Goal: Information Seeking & Learning: Compare options

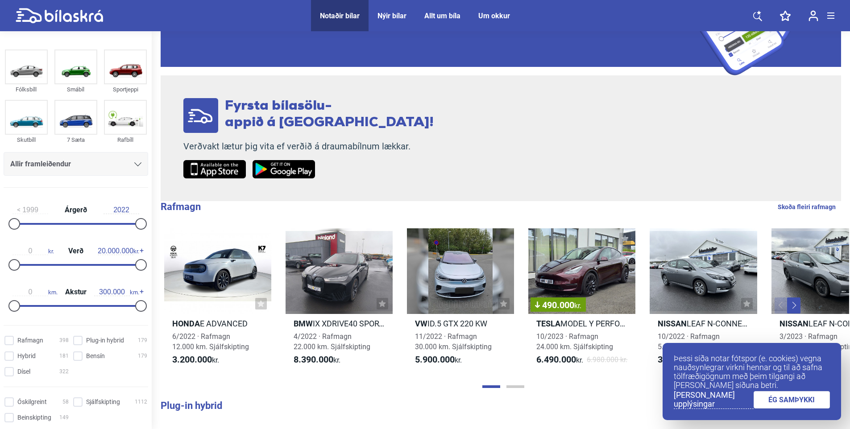
scroll to position [134, 0]
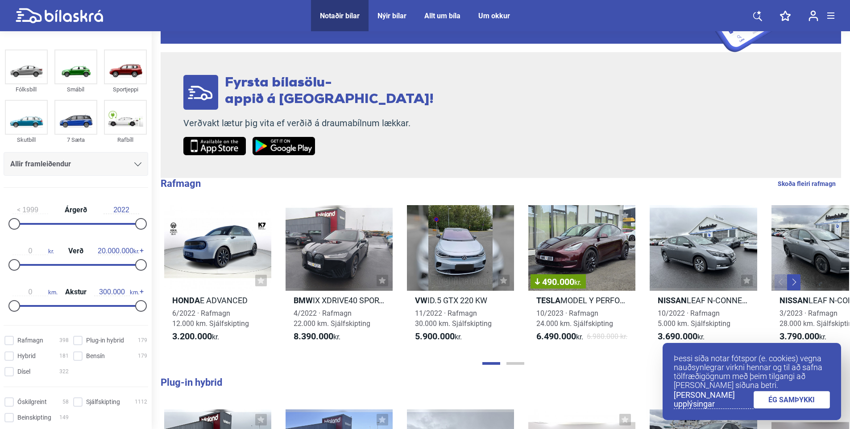
click at [800, 402] on link "ÉG SAMÞYKKI" at bounding box center [791, 399] width 77 height 17
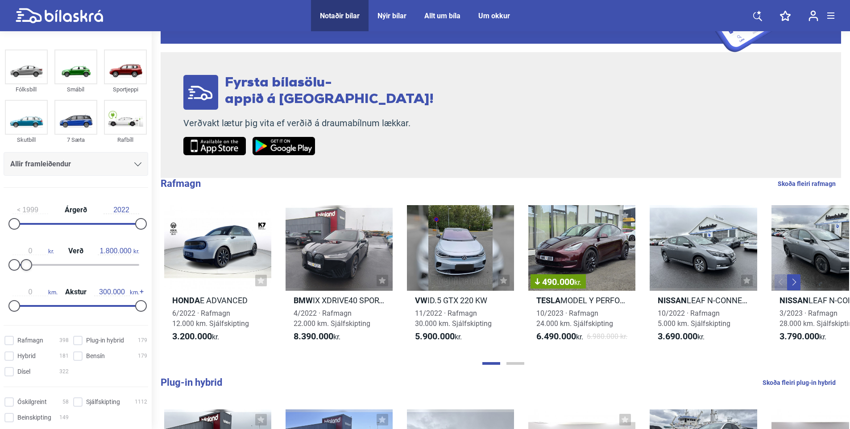
type input "1.700.000"
drag, startPoint x: 137, startPoint y: 265, endPoint x: 24, endPoint y: 265, distance: 112.9
click at [24, 265] on div at bounding box center [25, 265] width 12 height 12
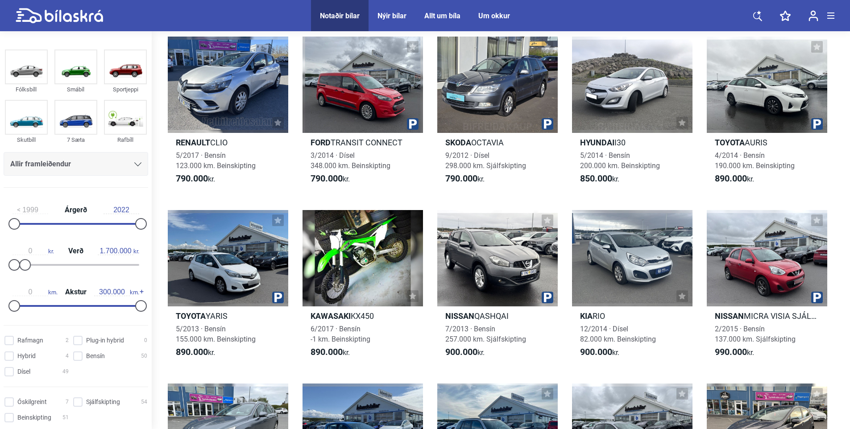
scroll to position [401, 0]
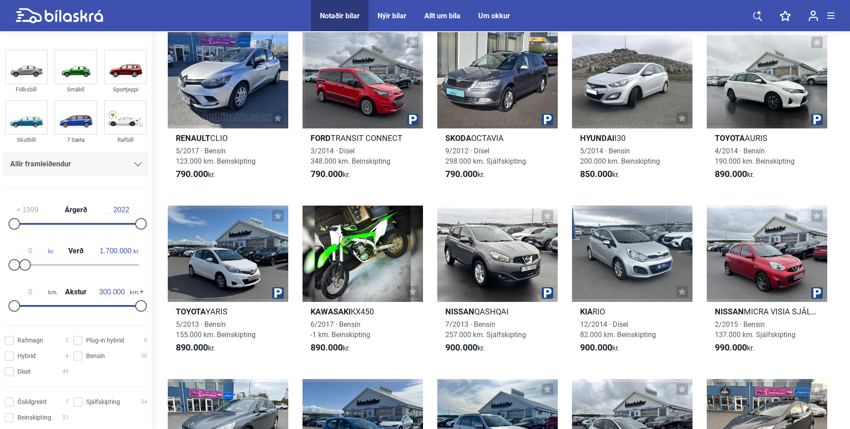
drag, startPoint x: 658, startPoint y: 243, endPoint x: 690, endPoint y: 269, distance: 41.8
click at [658, 243] on div at bounding box center [632, 254] width 120 height 96
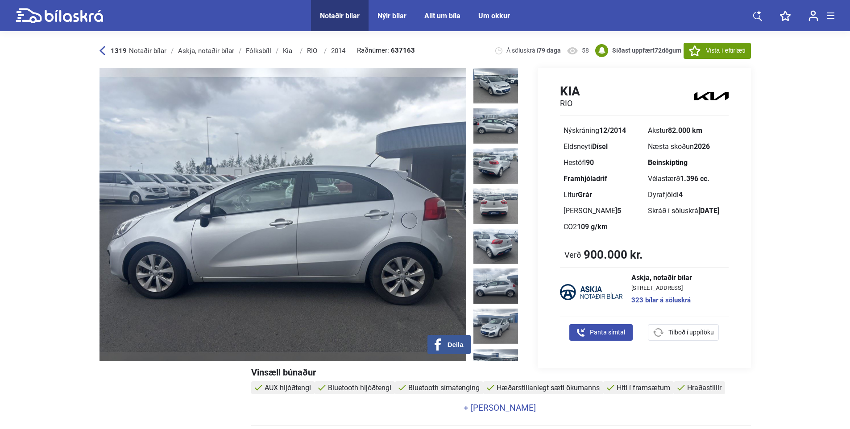
click at [372, 217] on img at bounding box center [282, 215] width 367 height 294
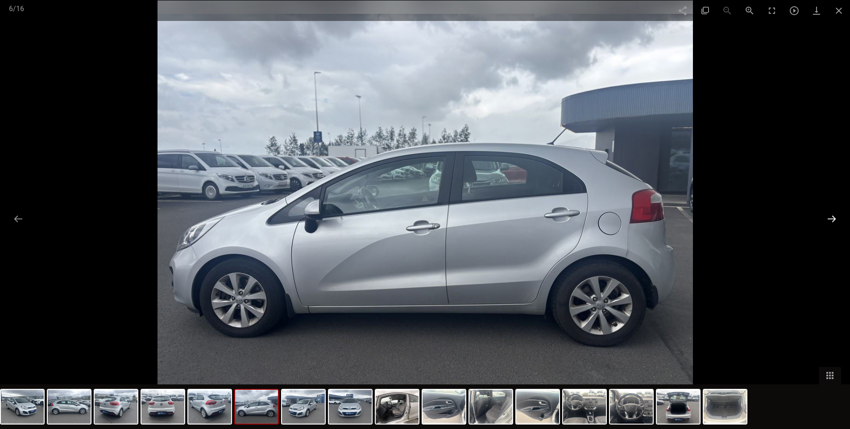
click at [836, 219] on button at bounding box center [831, 218] width 19 height 17
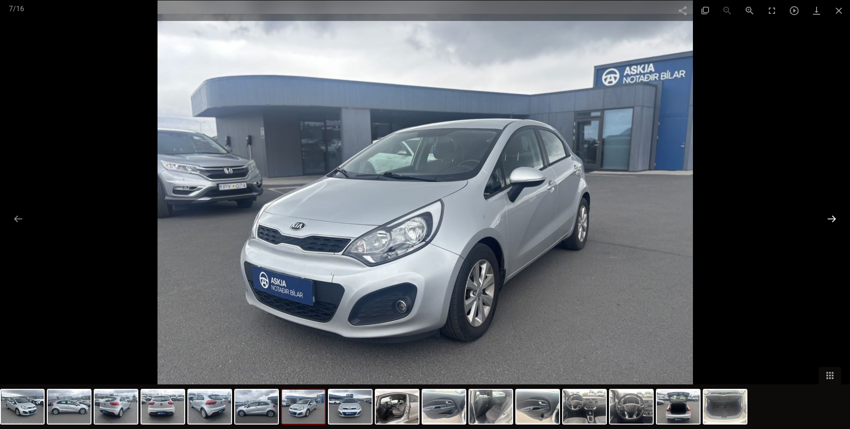
click at [836, 219] on button at bounding box center [831, 218] width 19 height 17
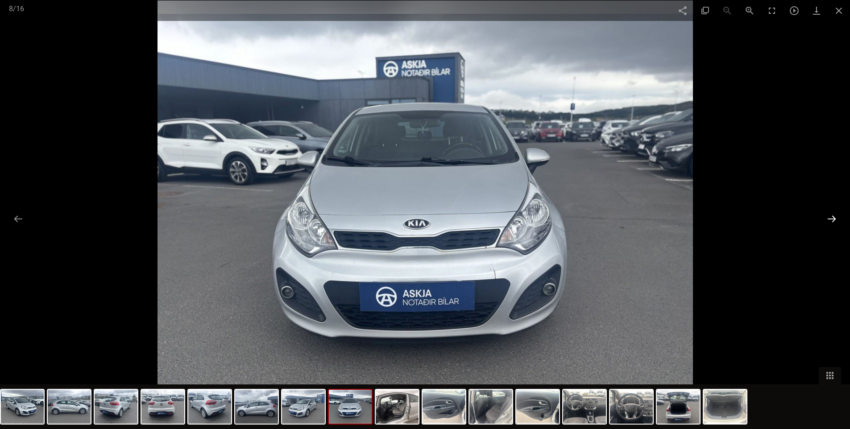
click at [836, 219] on button at bounding box center [831, 218] width 19 height 17
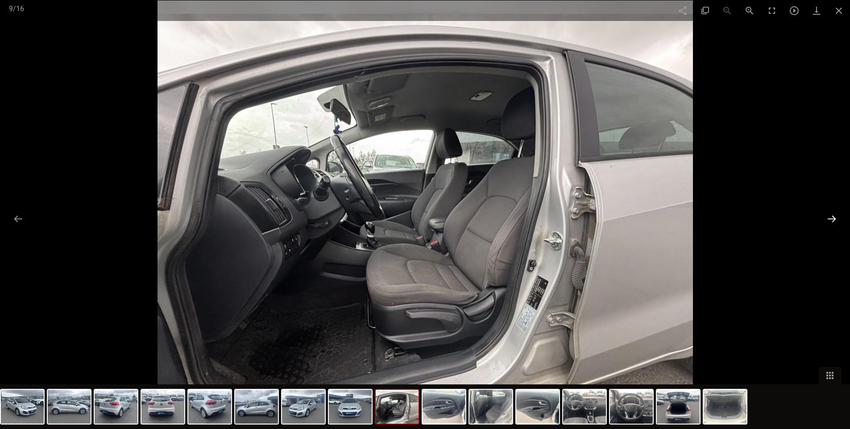
click at [836, 219] on button at bounding box center [831, 218] width 19 height 17
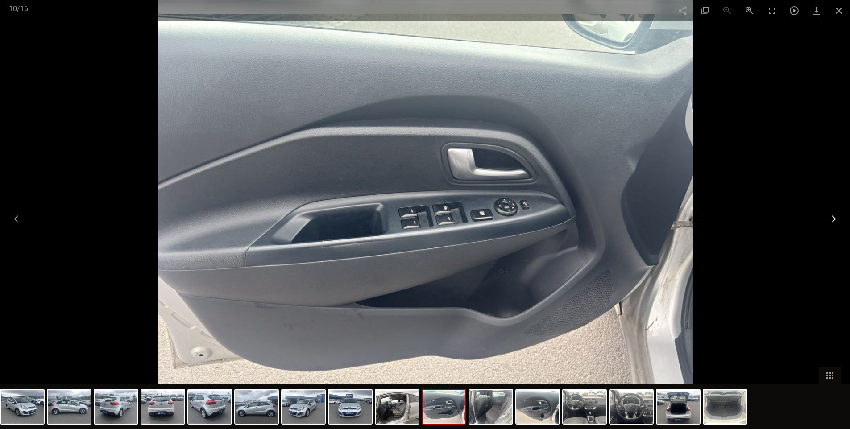
click at [836, 219] on button at bounding box center [831, 218] width 19 height 17
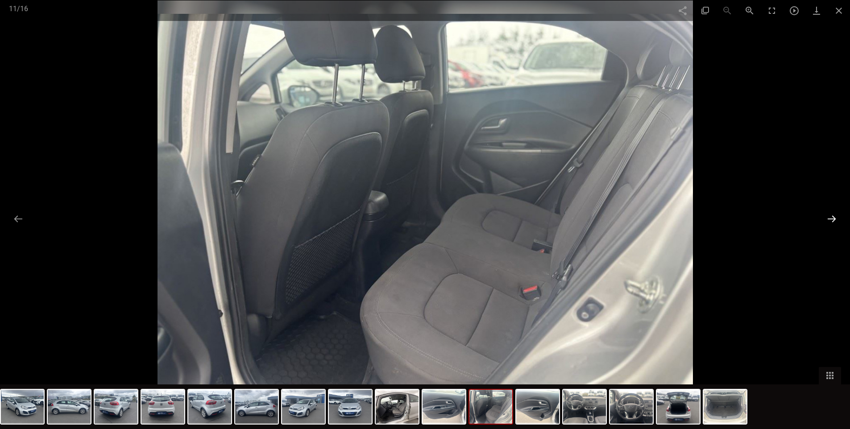
click at [836, 219] on button at bounding box center [831, 218] width 19 height 17
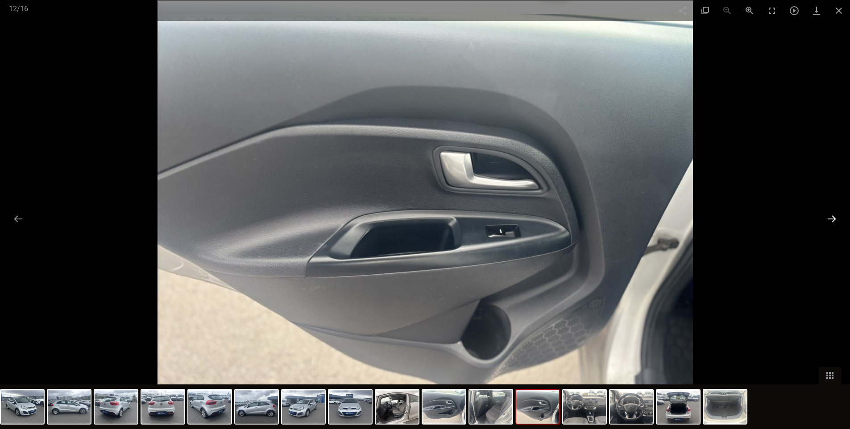
click at [836, 219] on button at bounding box center [831, 218] width 19 height 17
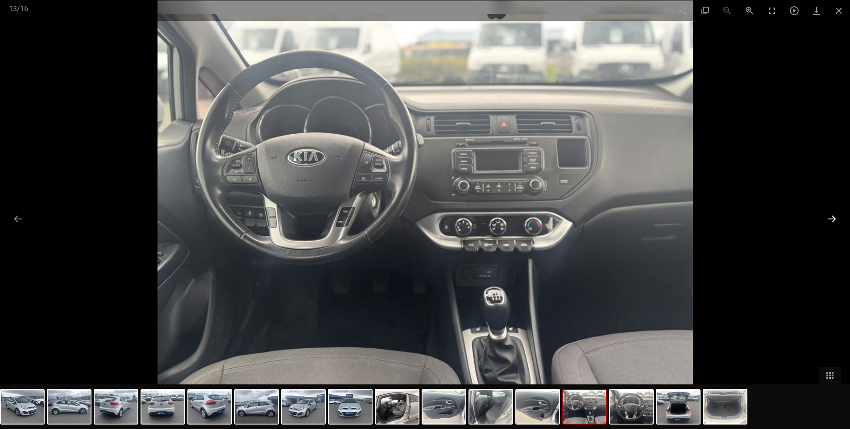
click at [836, 219] on button at bounding box center [831, 218] width 19 height 17
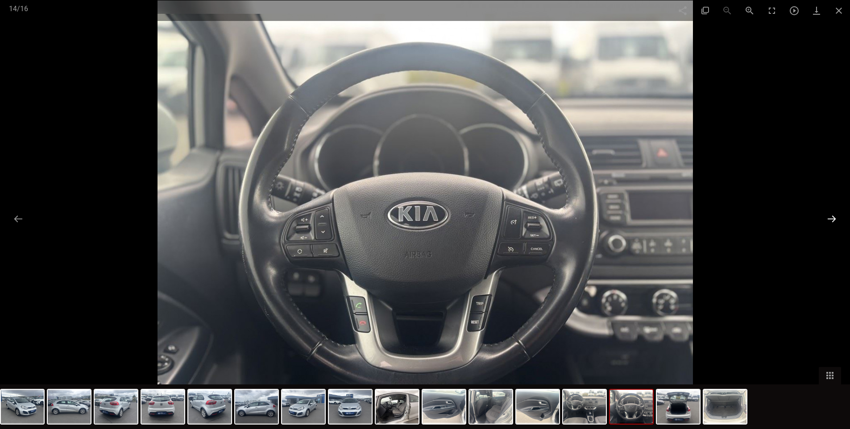
click at [836, 219] on button at bounding box center [831, 218] width 19 height 17
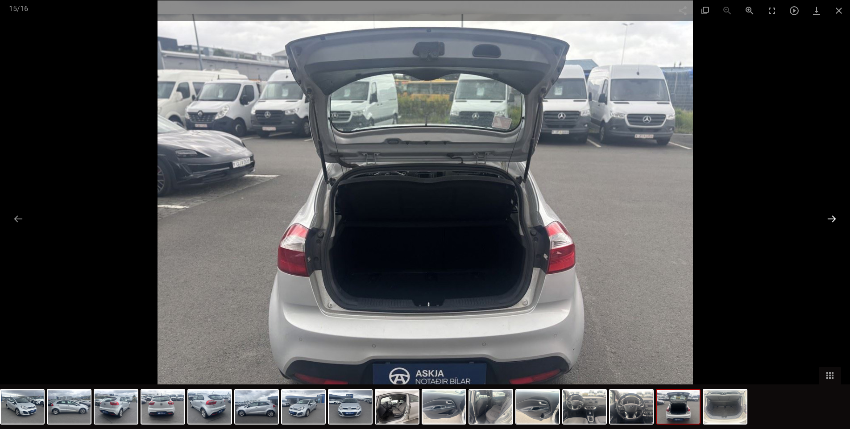
click at [836, 219] on button at bounding box center [831, 218] width 19 height 17
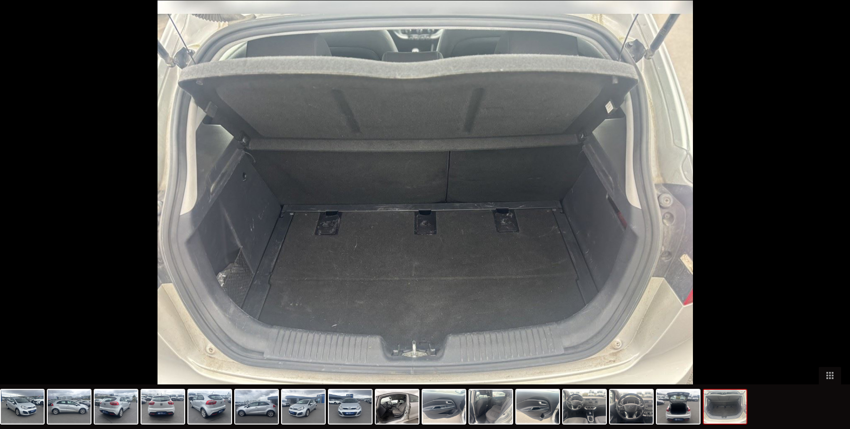
click at [836, 219] on button at bounding box center [836, 218] width 19 height 17
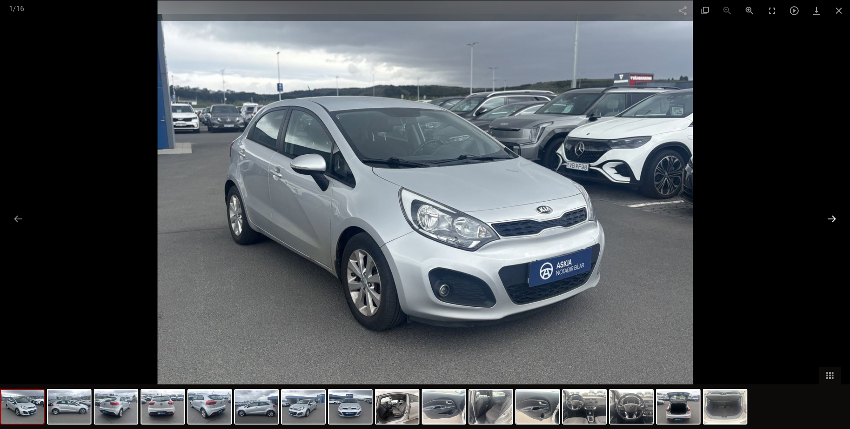
click at [836, 219] on button at bounding box center [831, 218] width 19 height 17
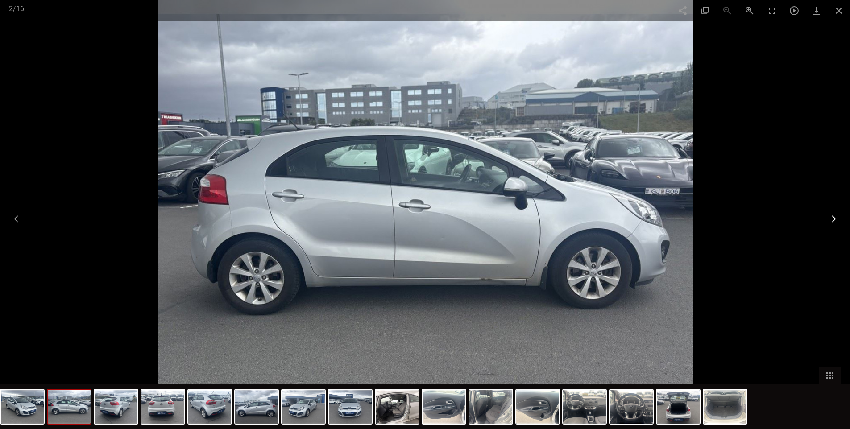
click at [836, 219] on button at bounding box center [831, 218] width 19 height 17
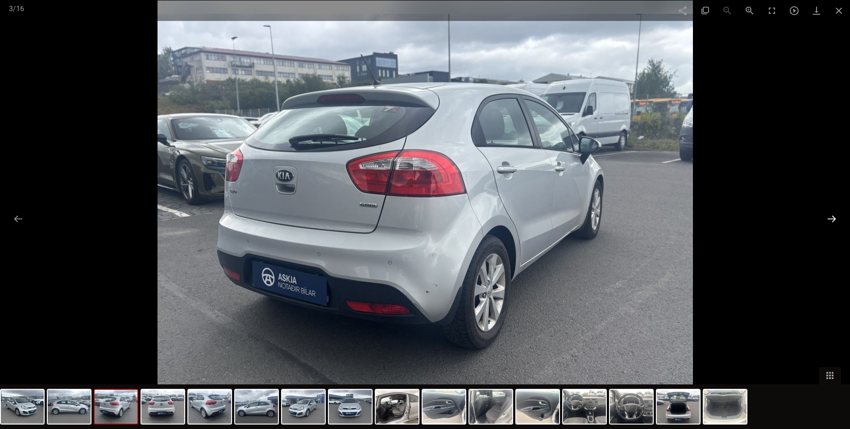
click at [836, 219] on button at bounding box center [831, 218] width 19 height 17
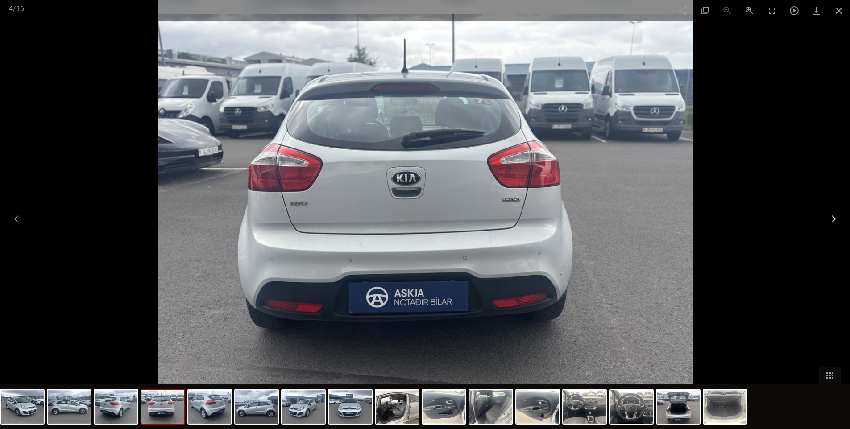
click at [836, 219] on button at bounding box center [831, 218] width 19 height 17
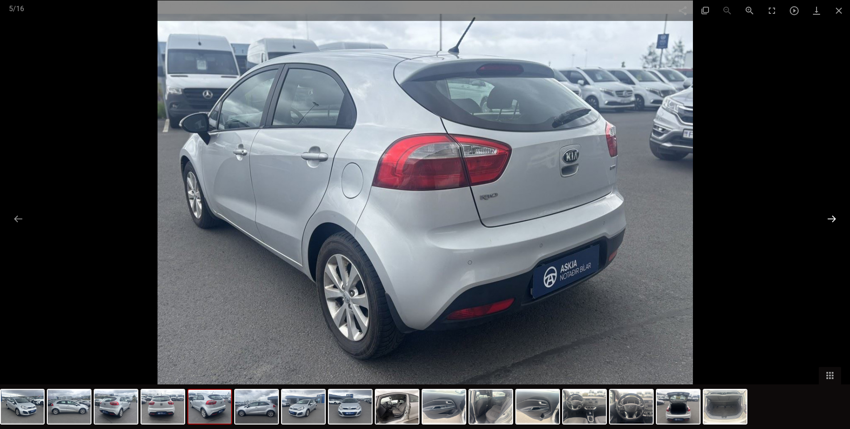
click at [836, 219] on button at bounding box center [831, 218] width 19 height 17
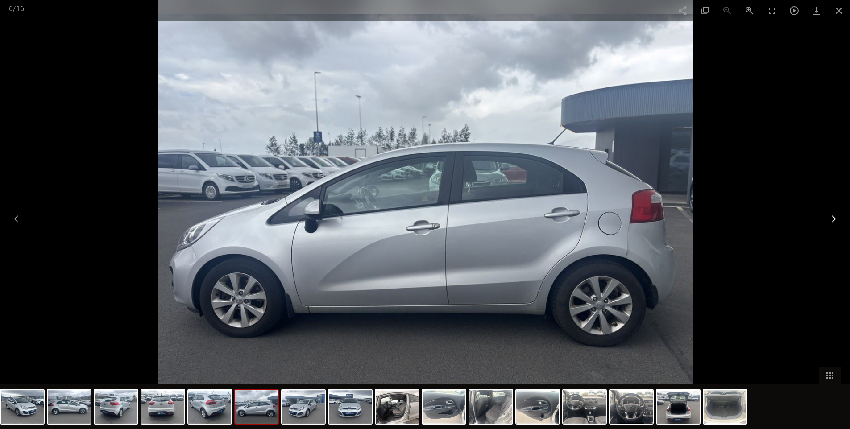
click at [836, 219] on button at bounding box center [831, 218] width 19 height 17
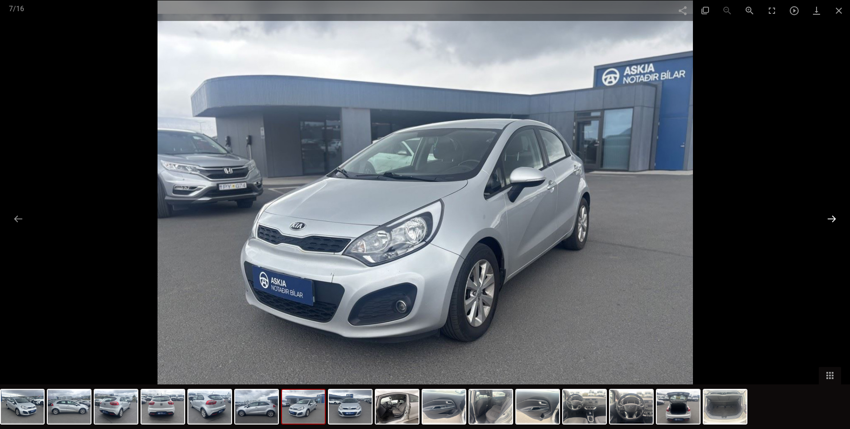
click at [834, 219] on button at bounding box center [831, 218] width 19 height 17
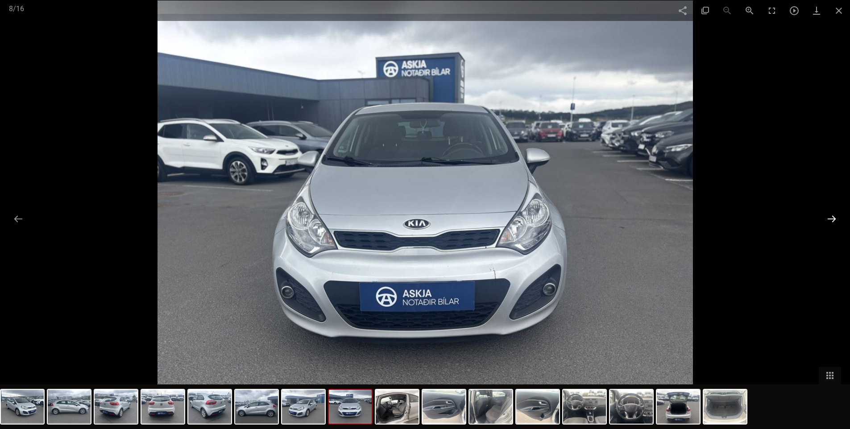
click at [834, 219] on button at bounding box center [831, 218] width 19 height 17
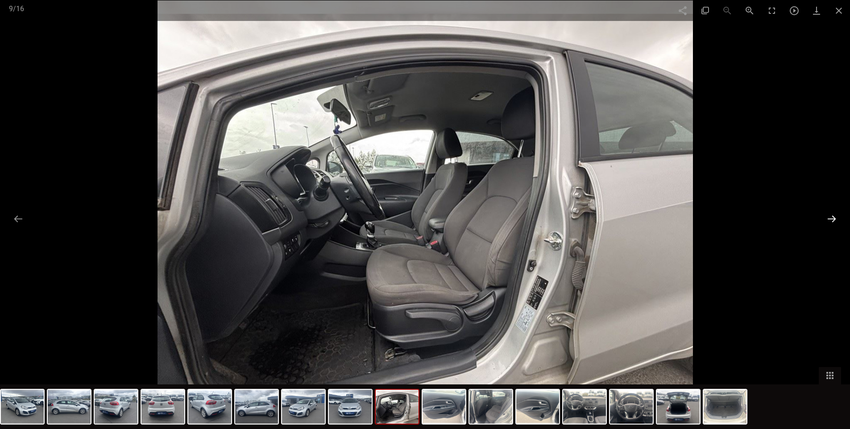
click at [834, 219] on button at bounding box center [831, 218] width 19 height 17
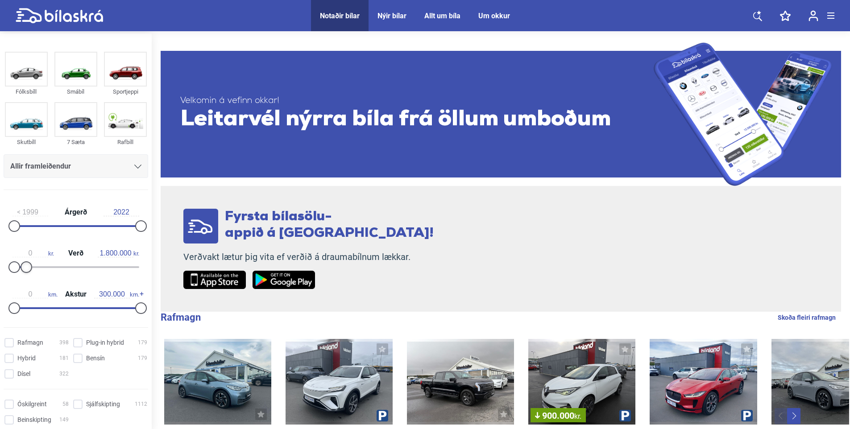
type input "1.700.000"
drag, startPoint x: 136, startPoint y: 269, endPoint x: 23, endPoint y: 272, distance: 112.9
click at [23, 272] on div at bounding box center [25, 267] width 12 height 12
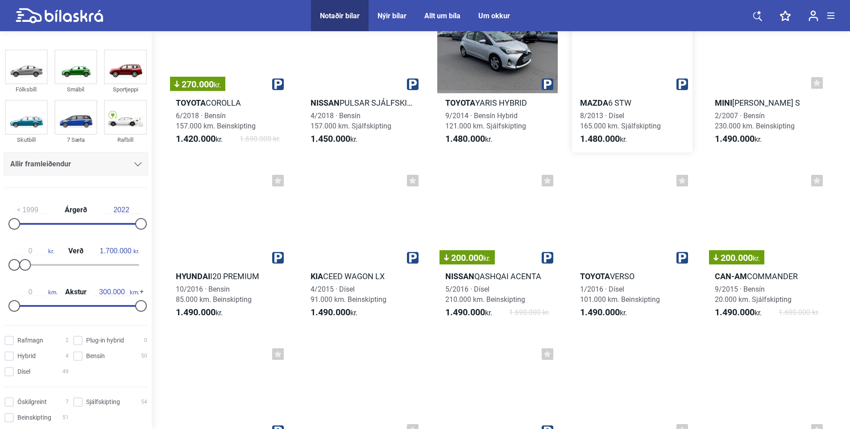
scroll to position [2364, 0]
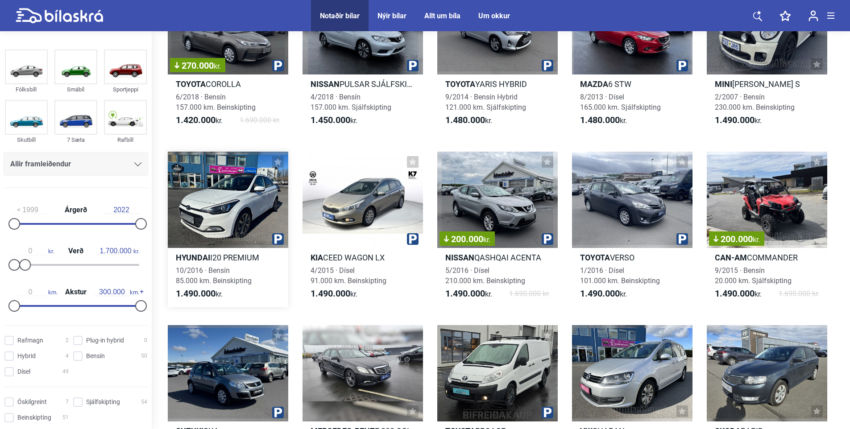
click at [237, 225] on div at bounding box center [228, 200] width 120 height 96
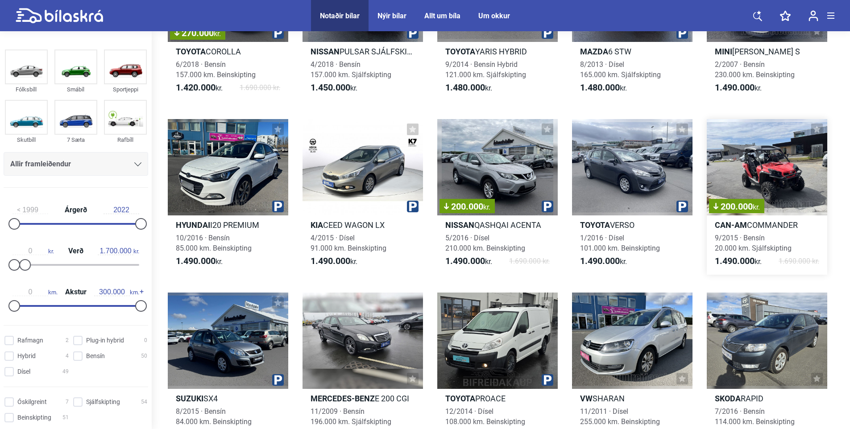
scroll to position [2498, 0]
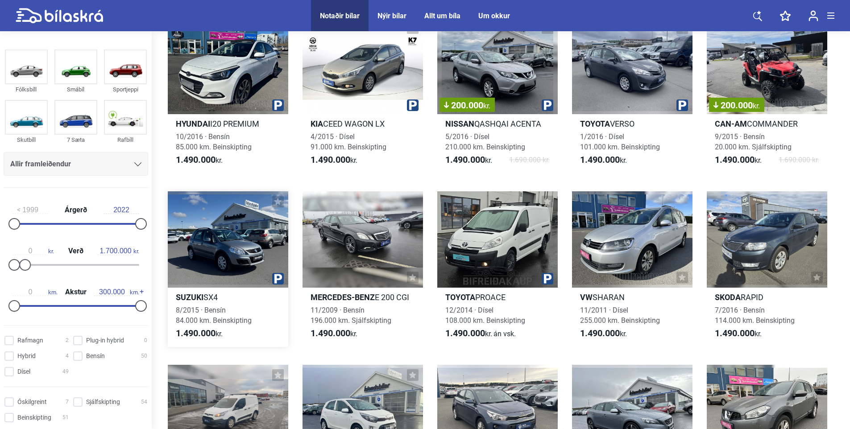
click at [236, 239] on div at bounding box center [228, 239] width 120 height 96
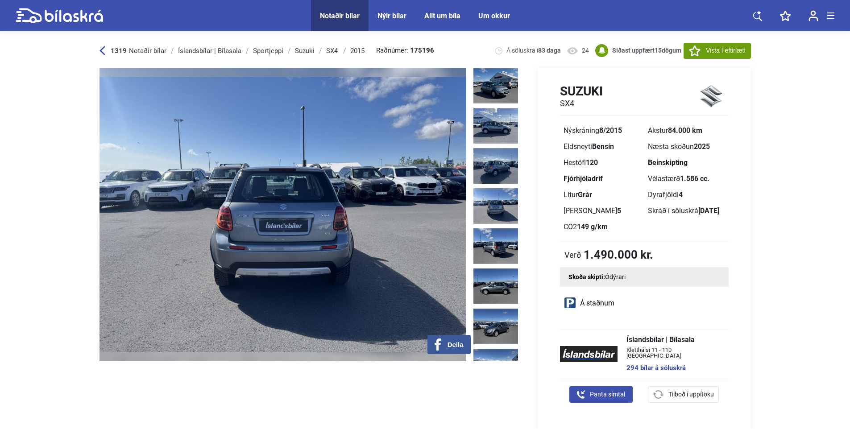
click at [429, 228] on img at bounding box center [282, 215] width 367 height 294
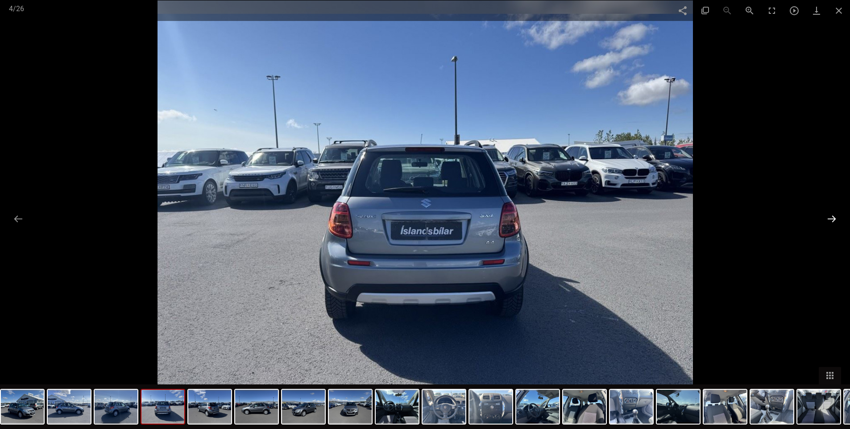
click at [834, 220] on button at bounding box center [831, 218] width 19 height 17
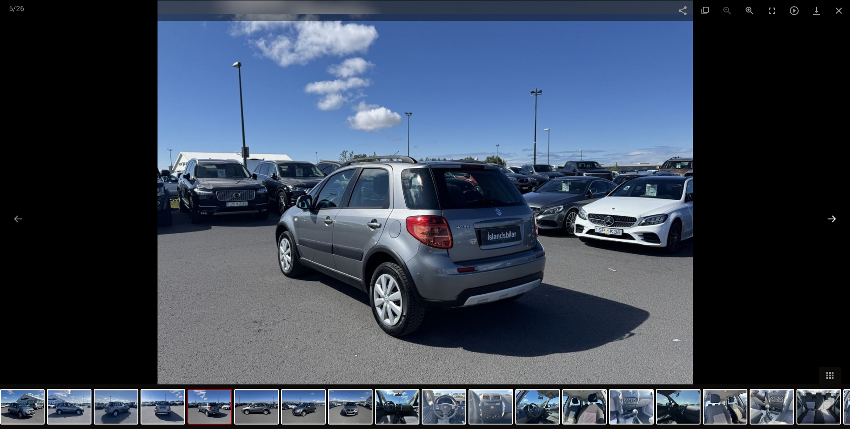
click at [834, 220] on button at bounding box center [831, 218] width 19 height 17
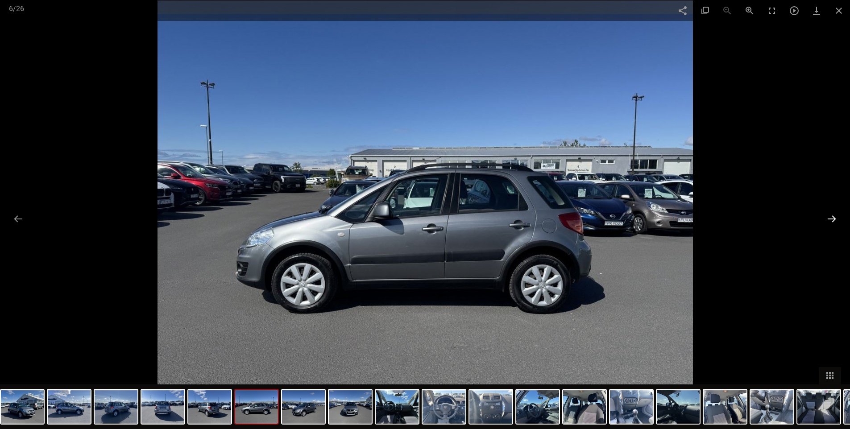
click at [834, 220] on button at bounding box center [831, 218] width 19 height 17
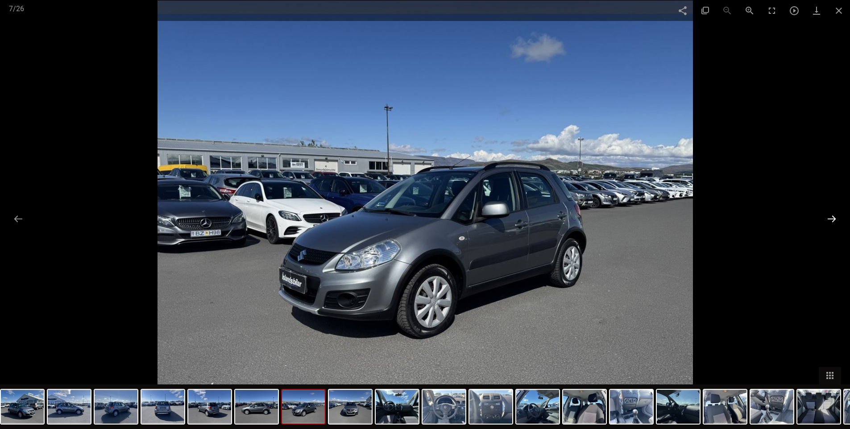
click at [834, 220] on button at bounding box center [831, 218] width 19 height 17
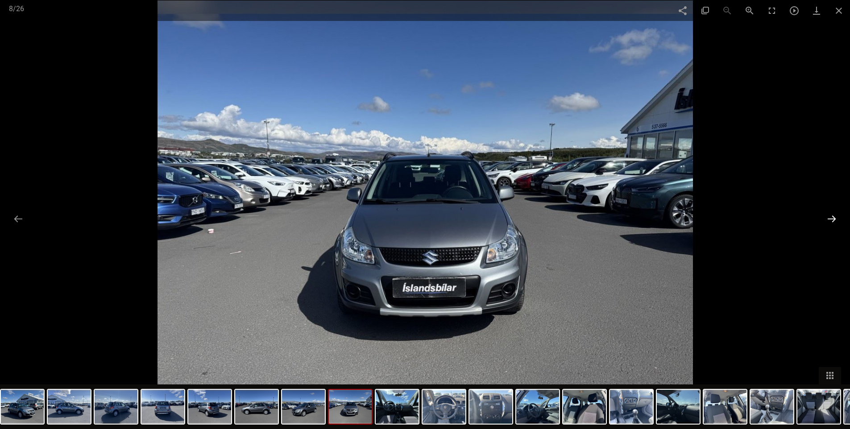
click at [834, 220] on button at bounding box center [831, 218] width 19 height 17
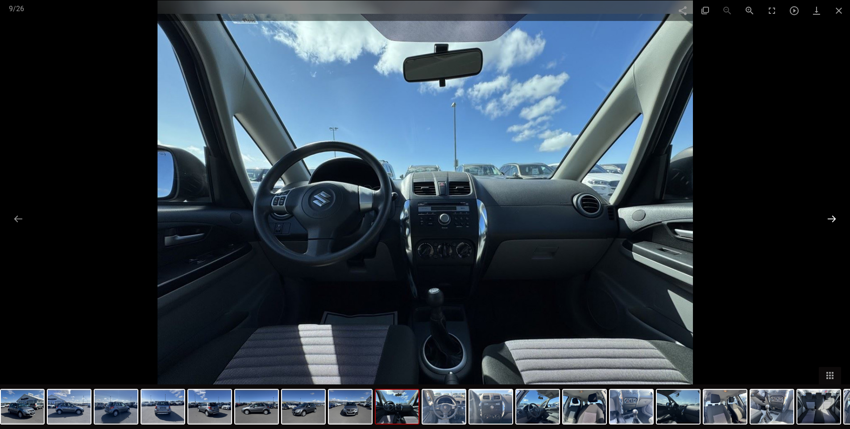
click at [834, 220] on button at bounding box center [831, 218] width 19 height 17
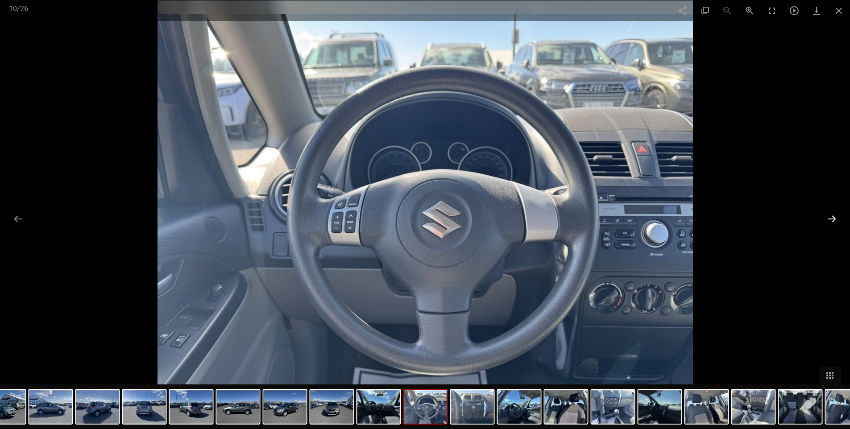
click at [834, 220] on button at bounding box center [831, 218] width 19 height 17
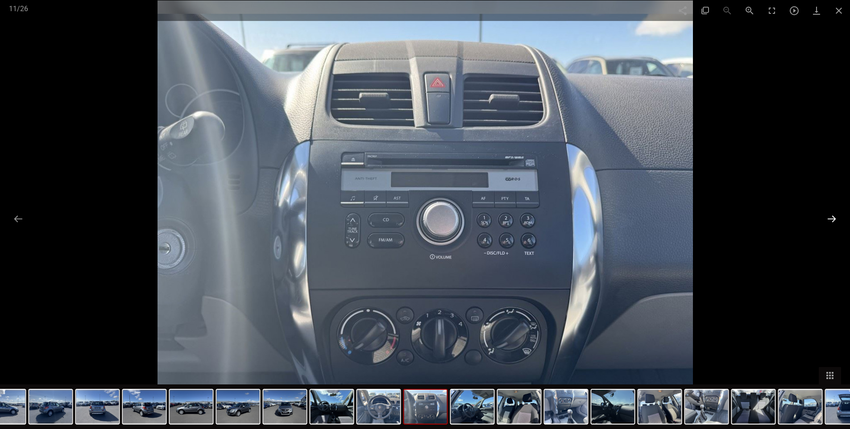
click at [834, 220] on button at bounding box center [831, 218] width 19 height 17
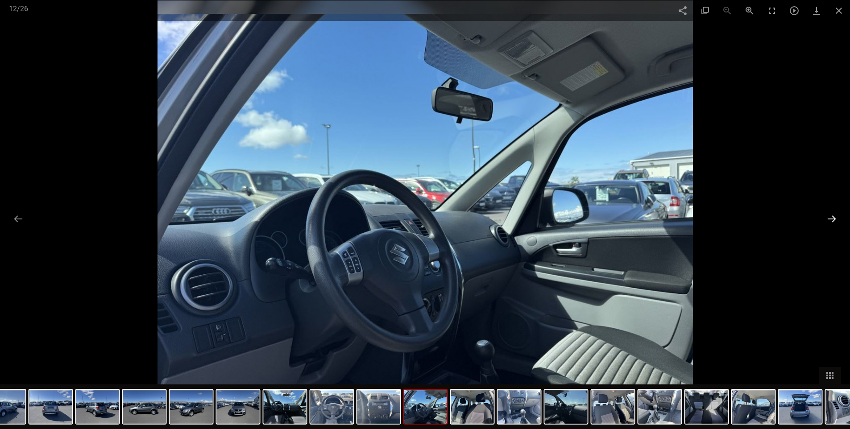
click at [834, 220] on button at bounding box center [831, 218] width 19 height 17
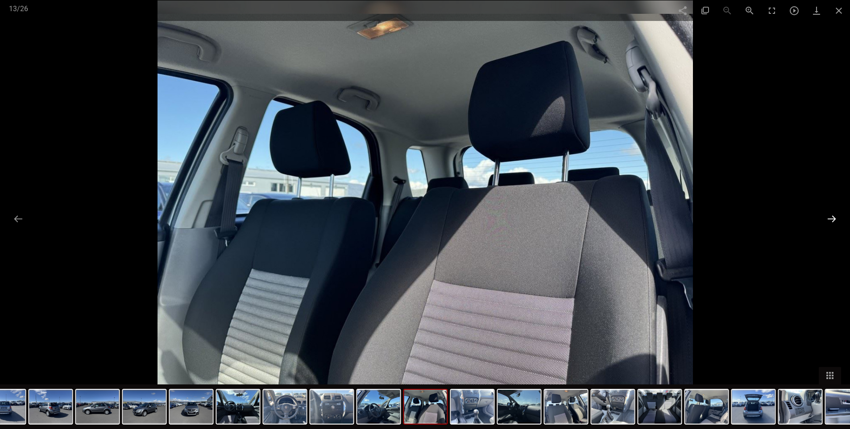
click at [834, 220] on button at bounding box center [831, 218] width 19 height 17
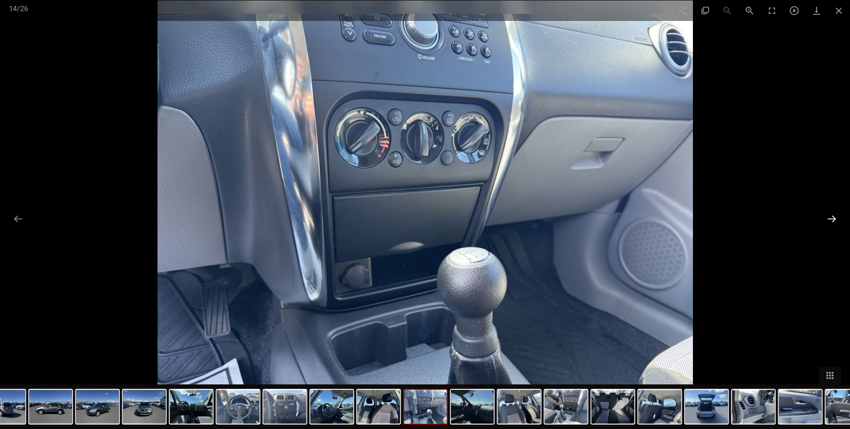
click at [834, 220] on button at bounding box center [831, 218] width 19 height 17
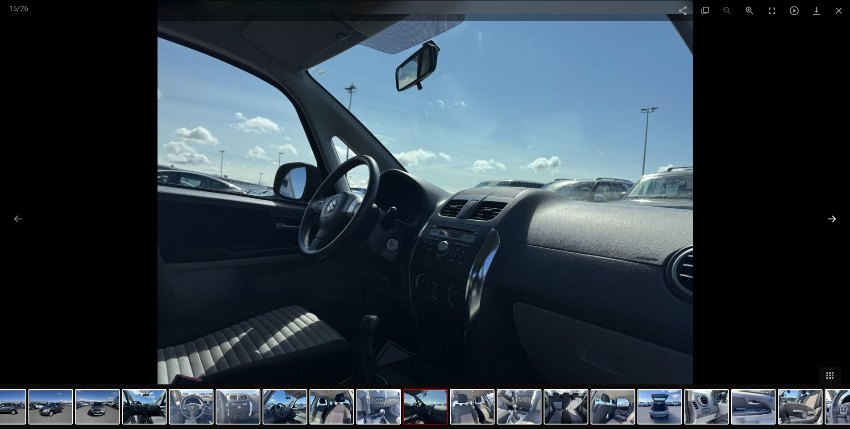
click at [834, 220] on button at bounding box center [831, 218] width 19 height 17
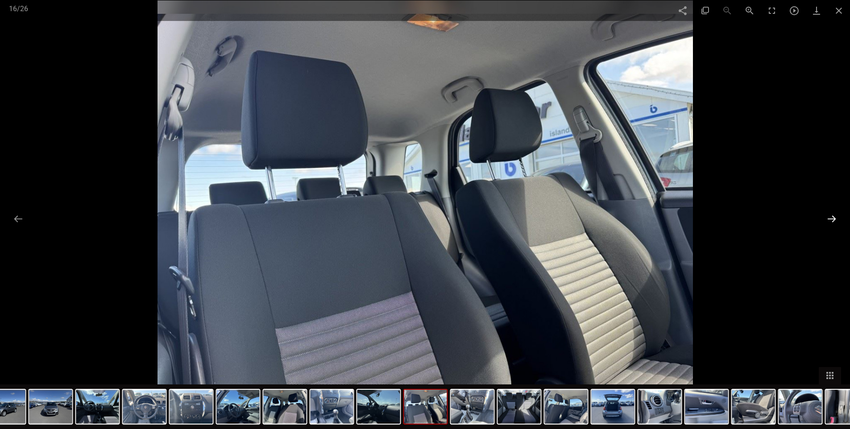
click at [834, 220] on button at bounding box center [831, 218] width 19 height 17
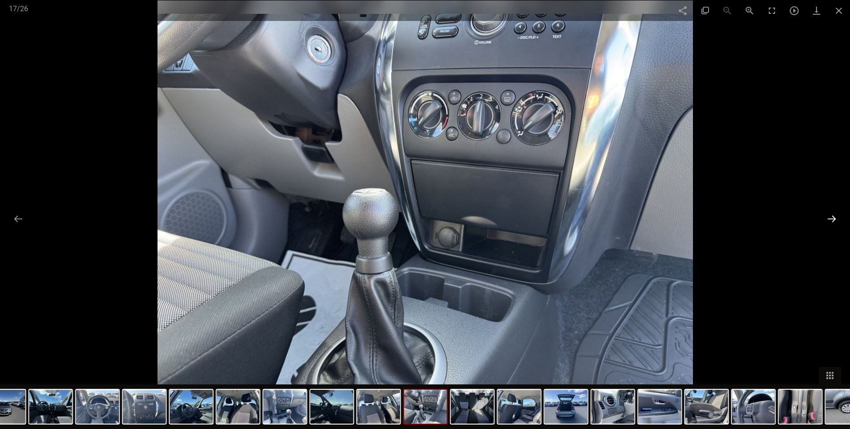
click at [834, 220] on button at bounding box center [831, 218] width 19 height 17
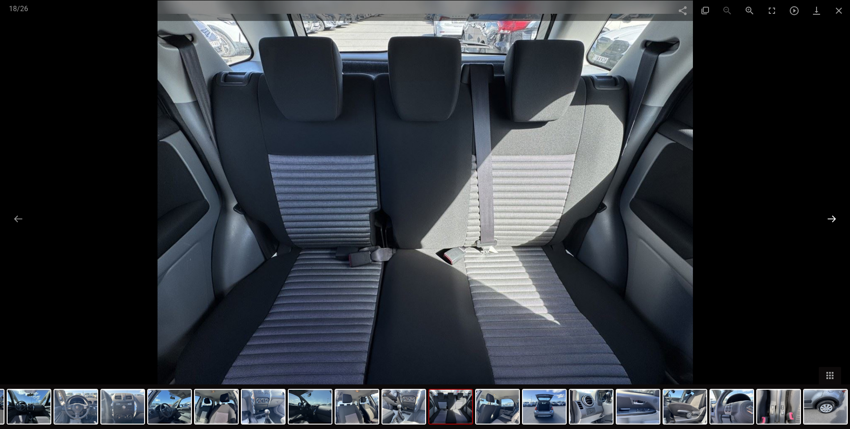
click at [834, 220] on button at bounding box center [831, 218] width 19 height 17
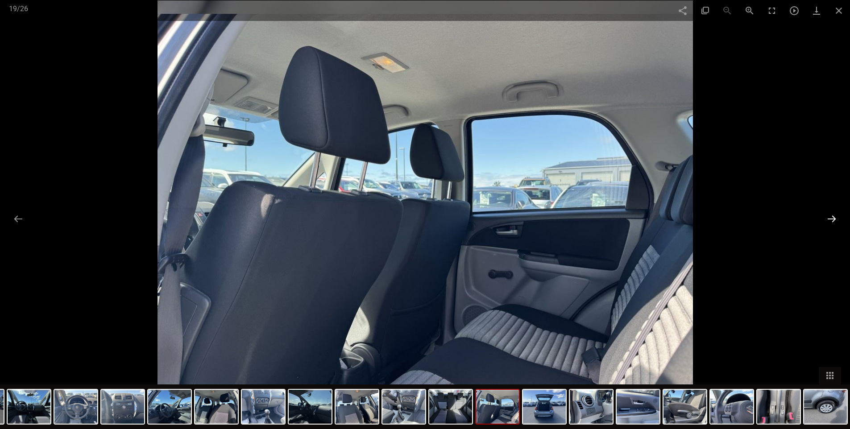
click at [834, 220] on button at bounding box center [831, 218] width 19 height 17
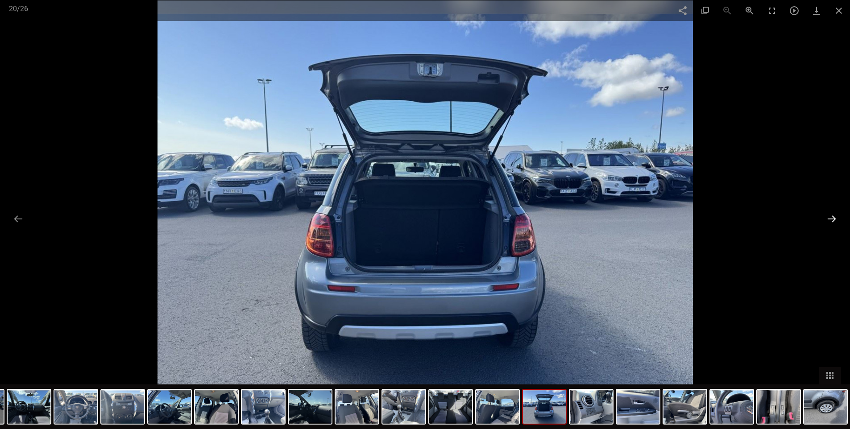
click at [834, 220] on button at bounding box center [831, 218] width 19 height 17
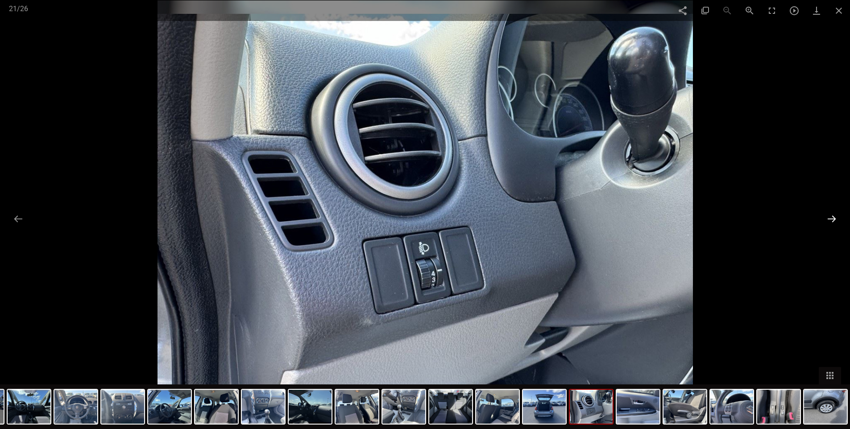
click at [834, 220] on button at bounding box center [831, 218] width 19 height 17
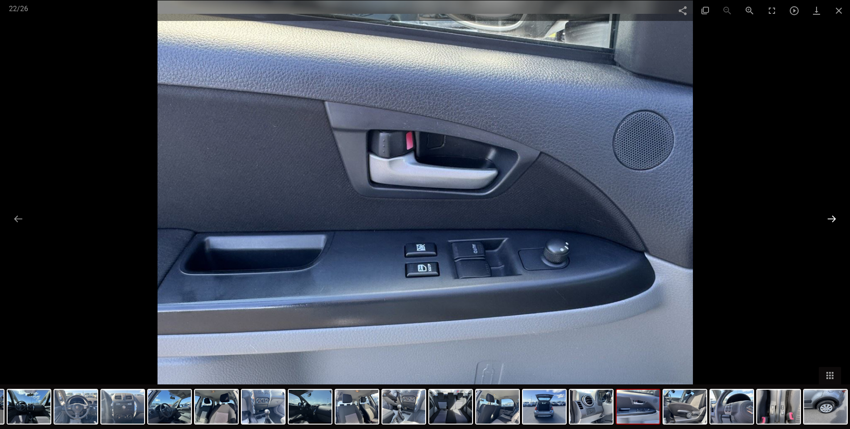
click at [834, 220] on button at bounding box center [831, 218] width 19 height 17
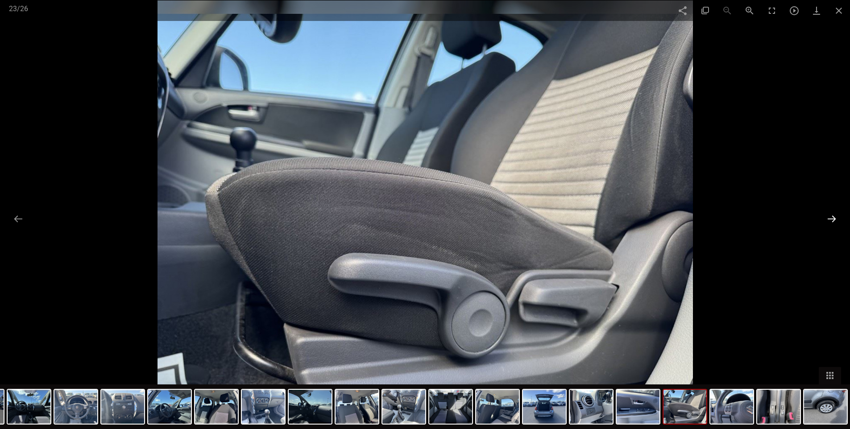
click at [834, 220] on button at bounding box center [831, 218] width 19 height 17
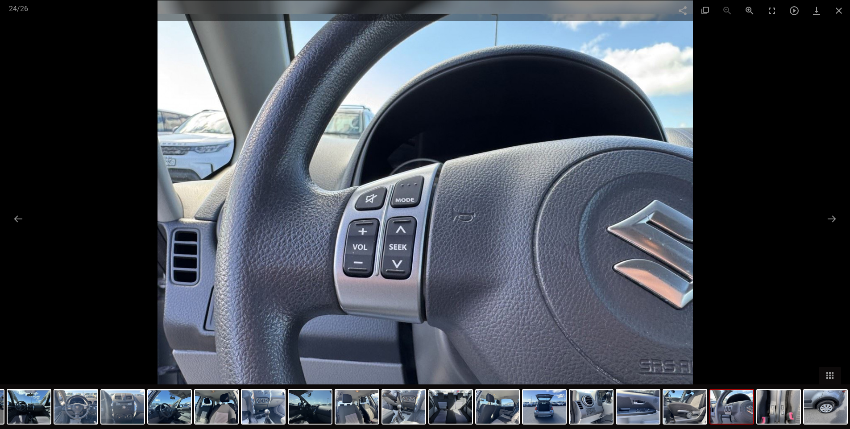
scroll to position [2498, 0]
type input "20.000.000"
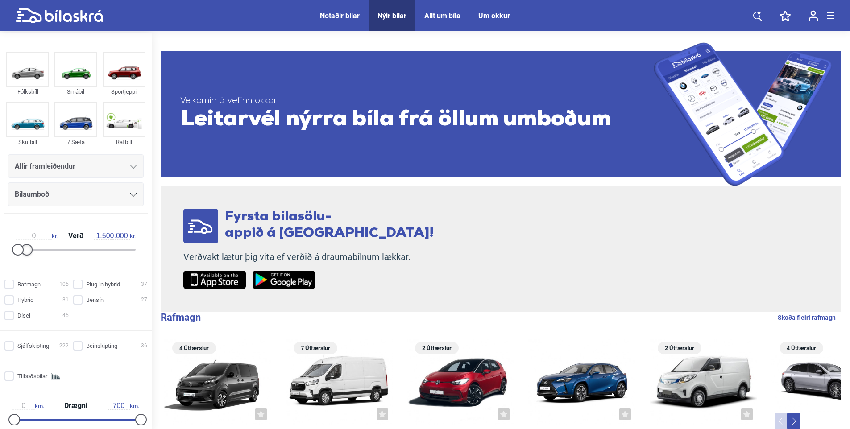
drag, startPoint x: 131, startPoint y: 248, endPoint x: 24, endPoint y: 247, distance: 107.1
click at [24, 247] on div at bounding box center [27, 250] width 12 height 12
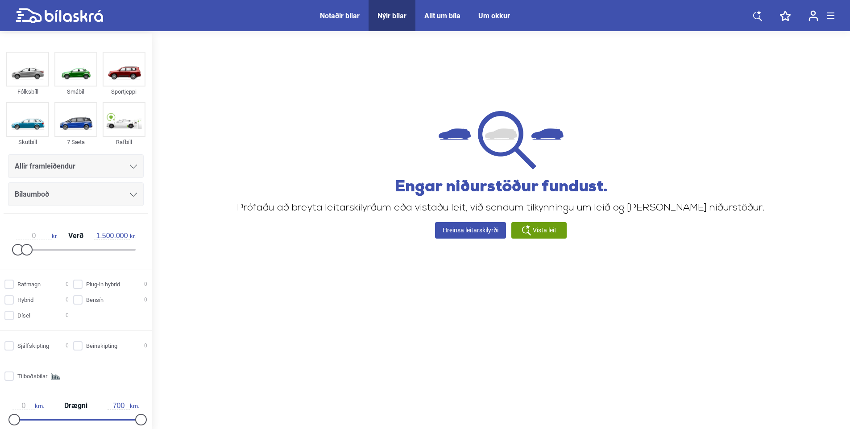
type input "20.000.000"
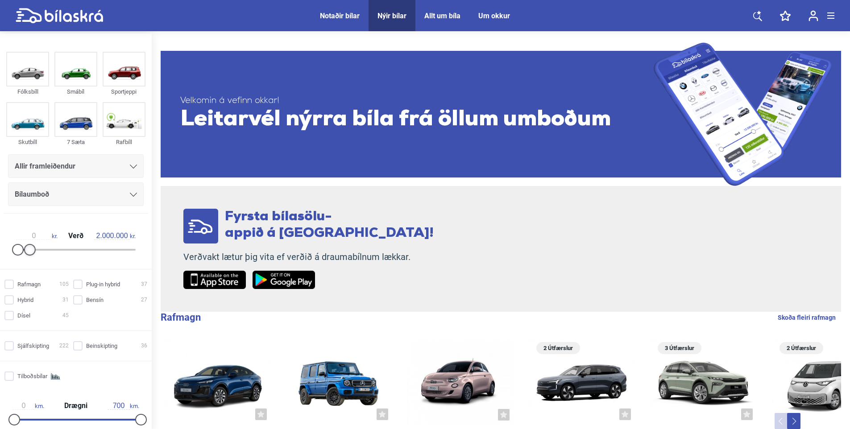
drag, startPoint x: 132, startPoint y: 249, endPoint x: 26, endPoint y: 249, distance: 106.2
click at [26, 249] on div at bounding box center [30, 250] width 12 height 12
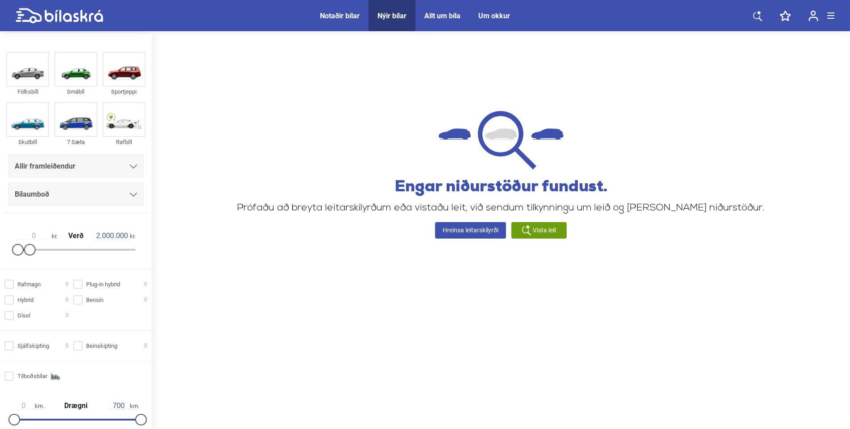
type input "20.000.000"
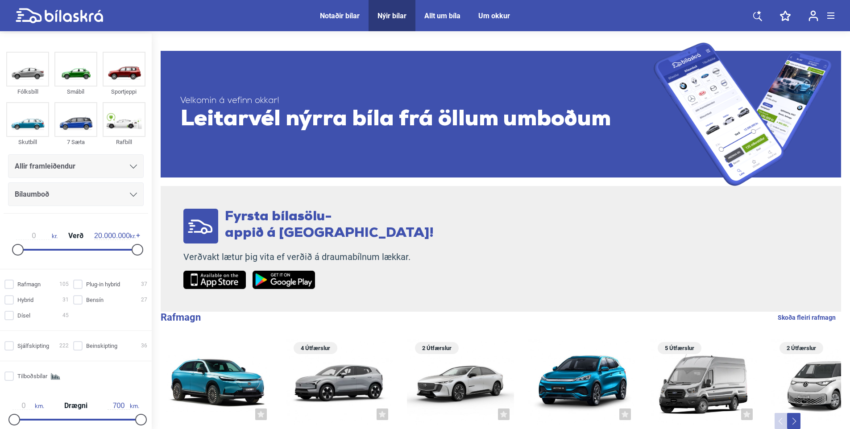
click at [339, 15] on div "Notaðir bílar" at bounding box center [340, 16] width 40 height 8
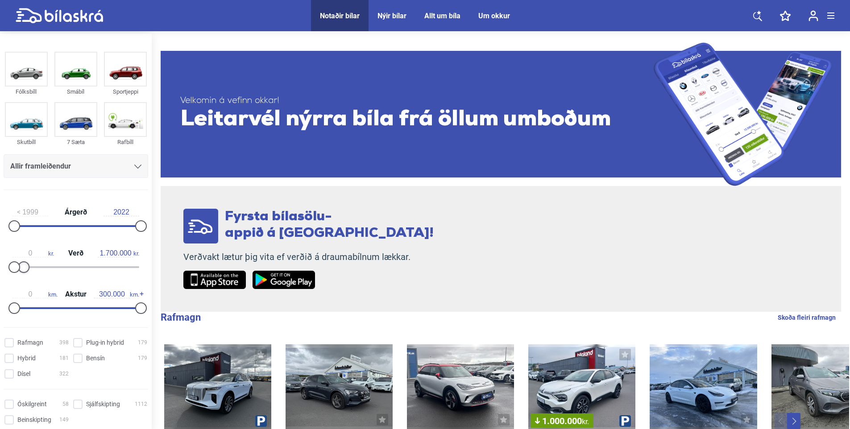
type input "1.800.000"
drag, startPoint x: 137, startPoint y: 269, endPoint x: 24, endPoint y: 267, distance: 112.4
click at [24, 267] on div at bounding box center [26, 267] width 12 height 12
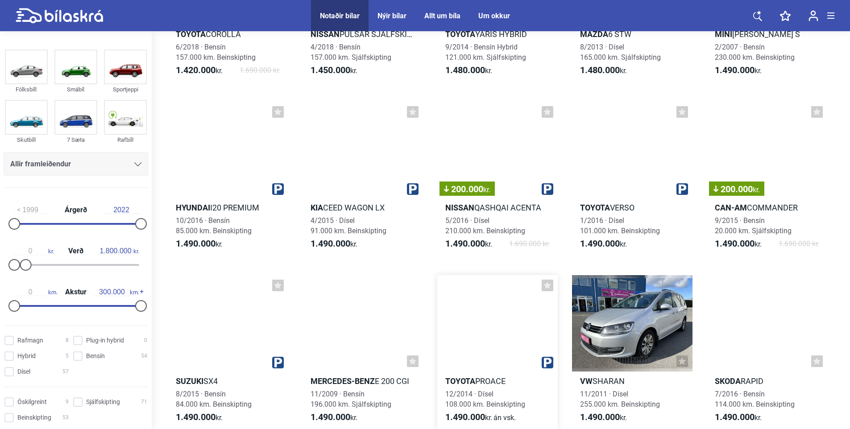
scroll to position [2453, 0]
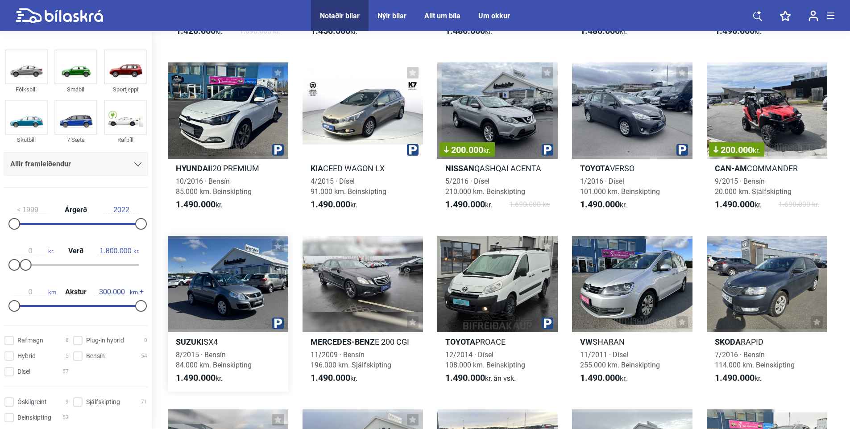
click at [227, 298] on div at bounding box center [228, 284] width 120 height 96
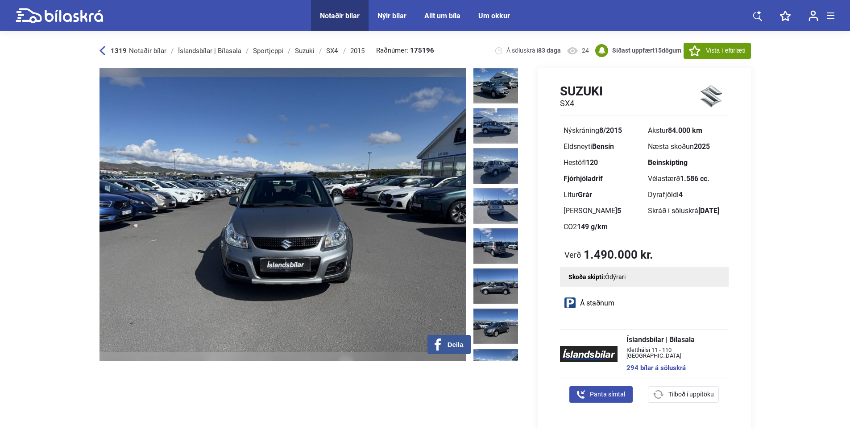
click at [115, 215] on img at bounding box center [282, 215] width 367 height 294
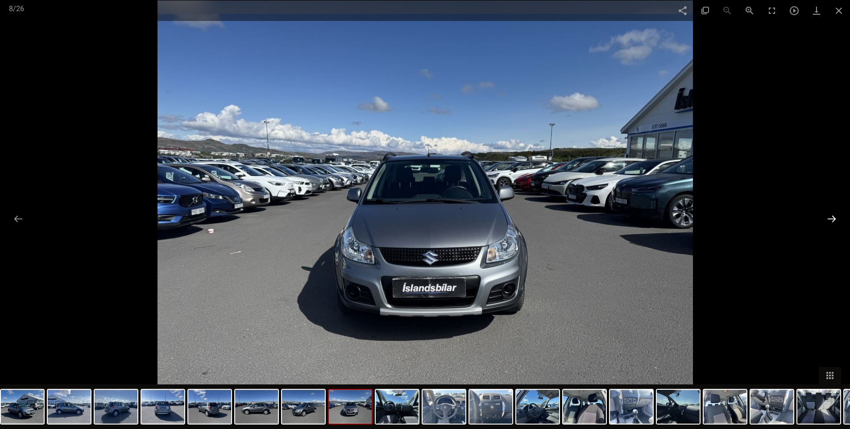
click at [835, 221] on button at bounding box center [831, 218] width 19 height 17
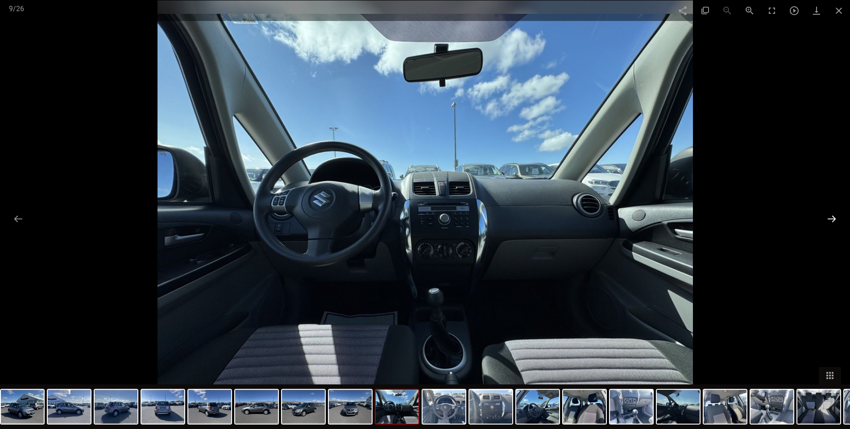
click at [835, 221] on button at bounding box center [831, 218] width 19 height 17
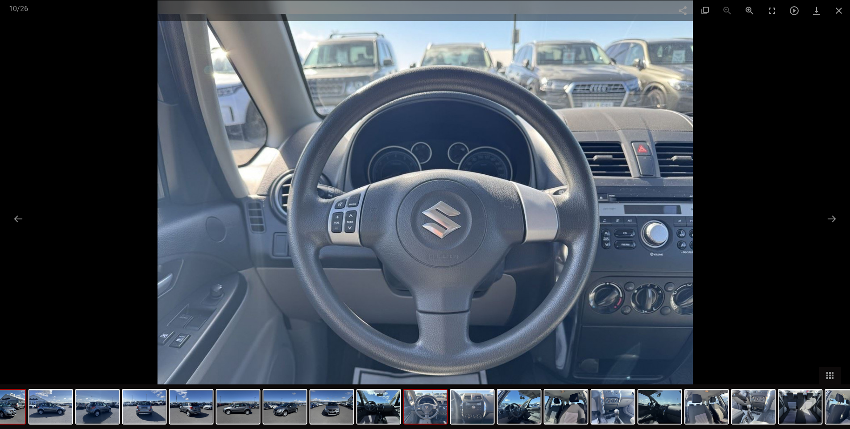
click at [21, 411] on img at bounding box center [4, 407] width 43 height 34
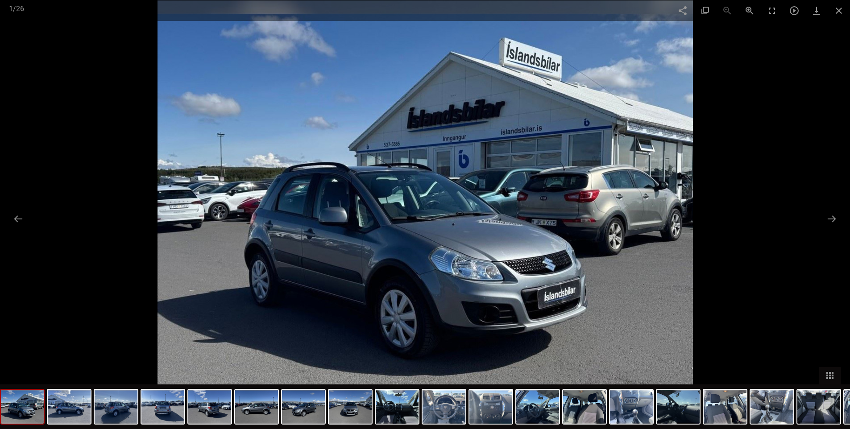
type input "20.000.000"
click at [838, 10] on span at bounding box center [838, 10] width 22 height 21
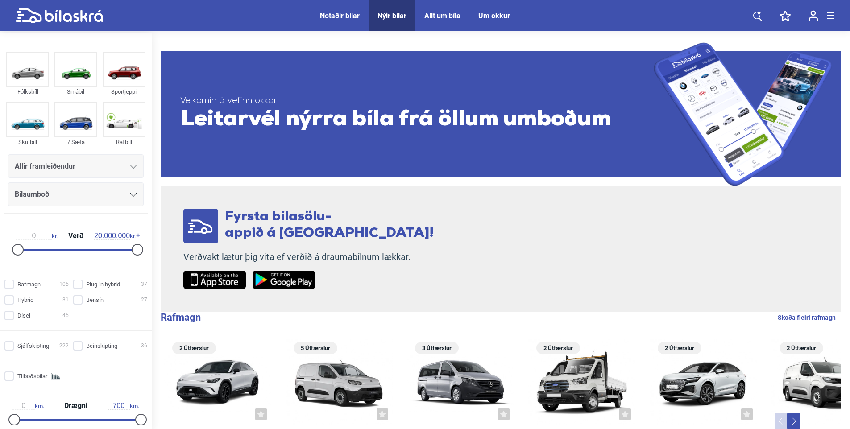
click at [339, 17] on div "Notaðir bílar" at bounding box center [340, 16] width 40 height 8
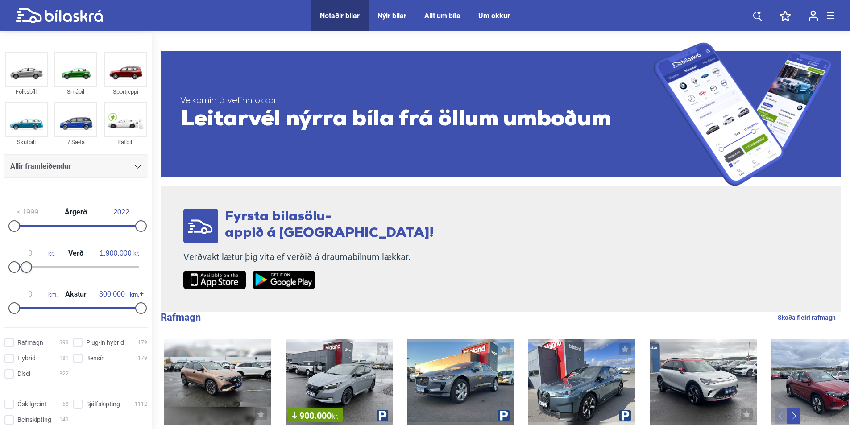
type input "1.800.000"
drag, startPoint x: 138, startPoint y: 268, endPoint x: 26, endPoint y: 275, distance: 112.6
click at [26, 275] on div "0 kr. Verð 1.800.000 kr." at bounding box center [76, 258] width 145 height 41
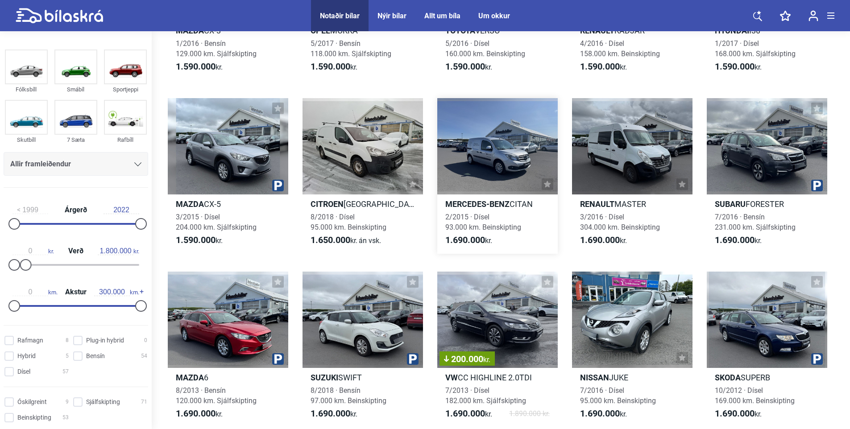
scroll to position [3435, 0]
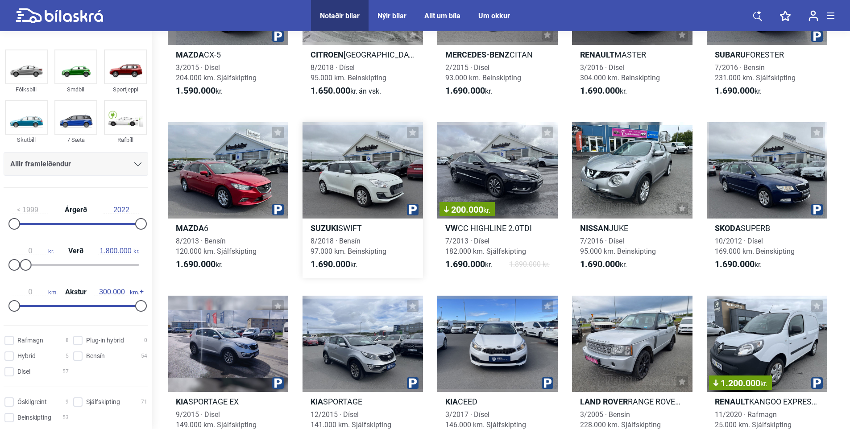
click at [347, 186] on div at bounding box center [362, 170] width 120 height 96
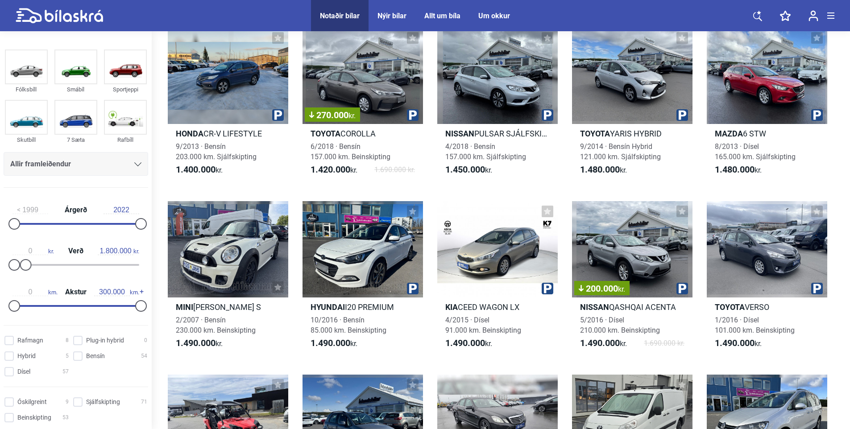
scroll to position [2320, 0]
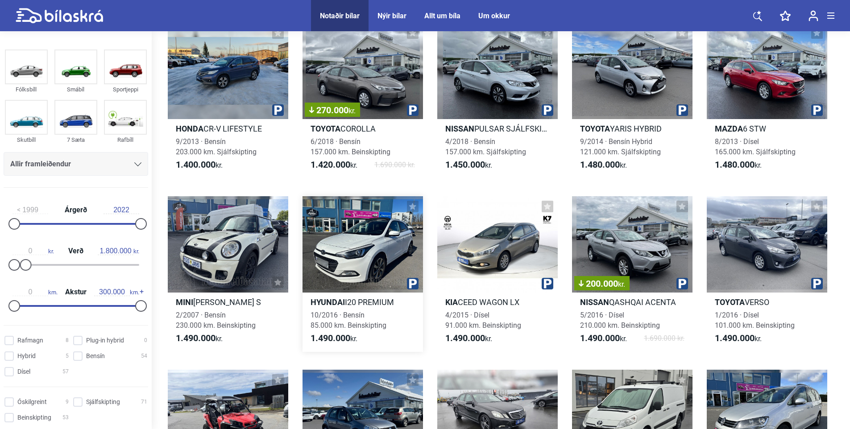
click at [377, 261] on div at bounding box center [362, 244] width 120 height 96
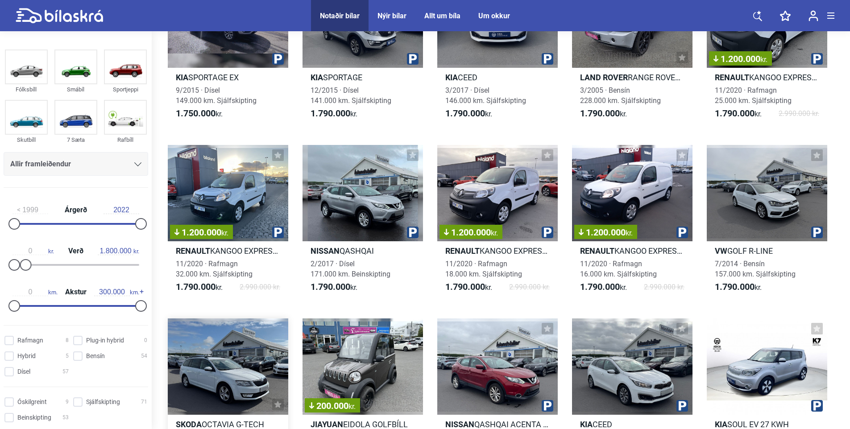
scroll to position [3747, 0]
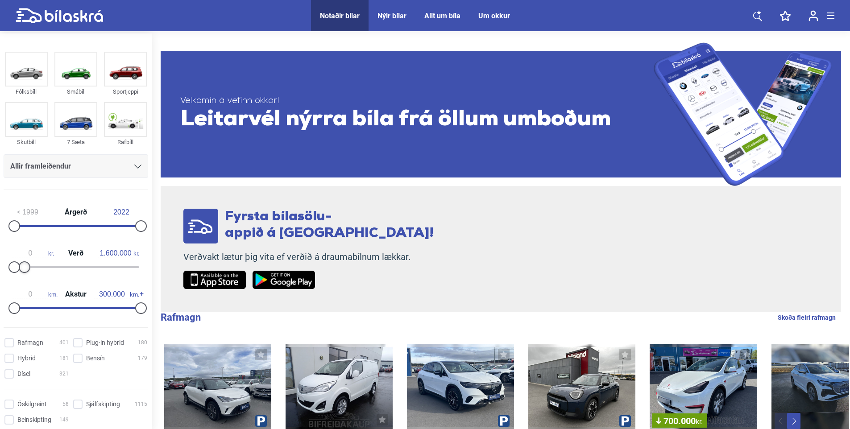
drag, startPoint x: 137, startPoint y: 267, endPoint x: 24, endPoint y: 270, distance: 113.8
click at [24, 270] on div at bounding box center [25, 267] width 12 height 12
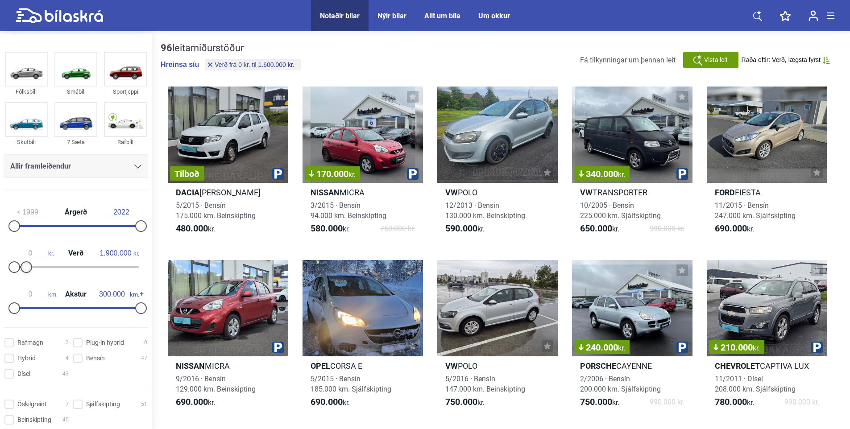
click at [25, 270] on div at bounding box center [27, 267] width 12 height 12
click at [25, 270] on div at bounding box center [26, 267] width 12 height 12
type input "1.700.000"
click at [24, 270] on div at bounding box center [25, 267] width 12 height 12
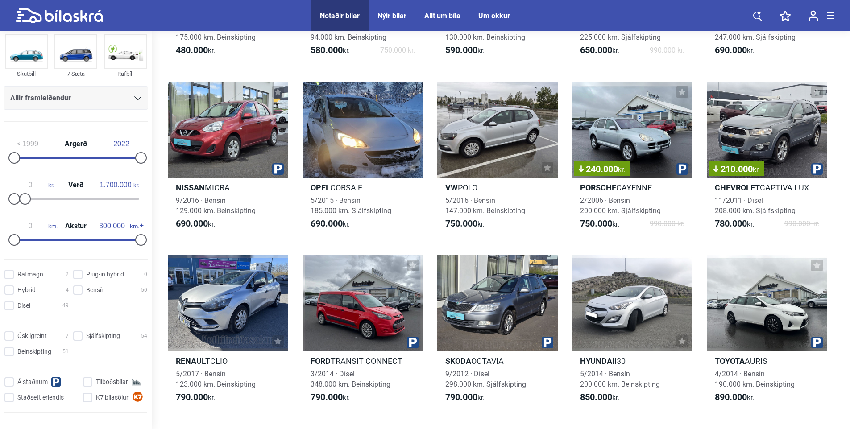
scroll to position [89, 0]
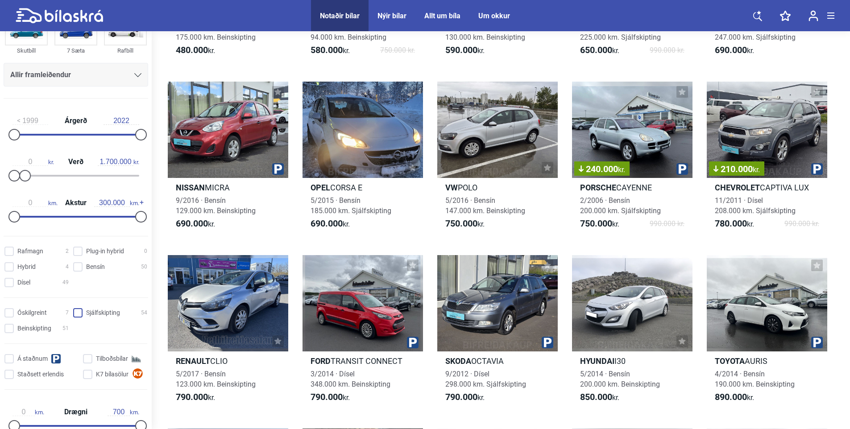
click at [78, 312] on input "Sjálfskipting 54" at bounding box center [111, 313] width 74 height 9
checkbox input "true"
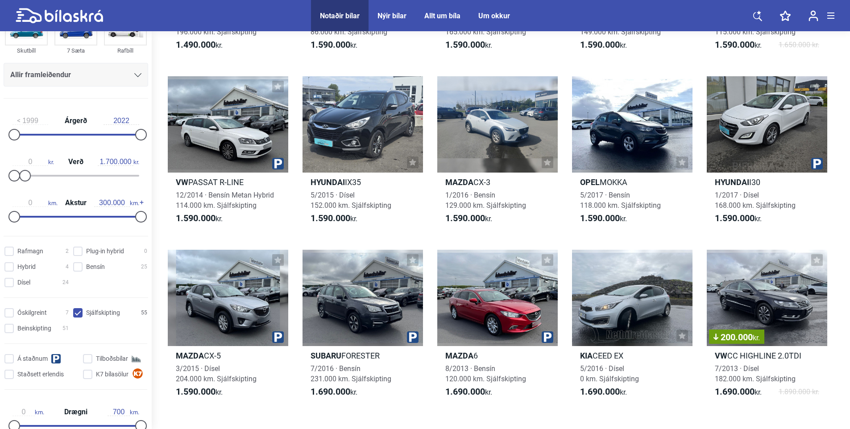
scroll to position [1606, 0]
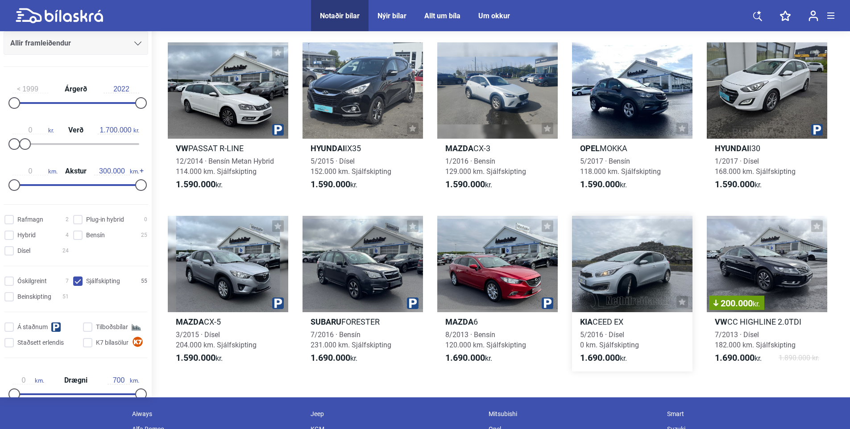
click at [619, 269] on div at bounding box center [632, 264] width 120 height 96
